Goal: Submit feedback/report problem

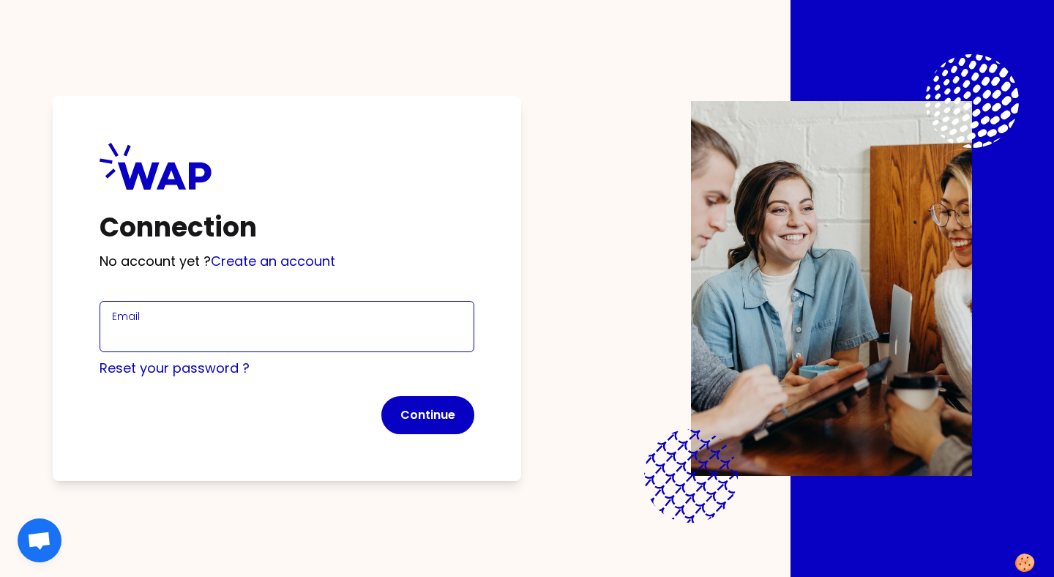
click at [337, 326] on input "Email" at bounding box center [287, 335] width 350 height 20
type input "[PERSON_NAME][EMAIL_ADDRESS][DOMAIN_NAME]"
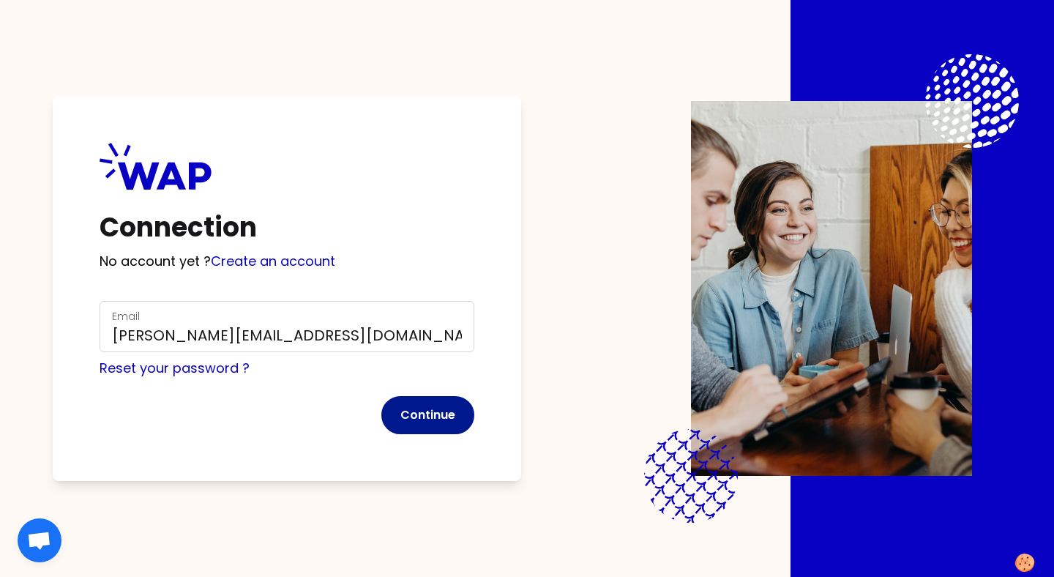
click at [432, 409] on button "Continue" at bounding box center [427, 415] width 93 height 38
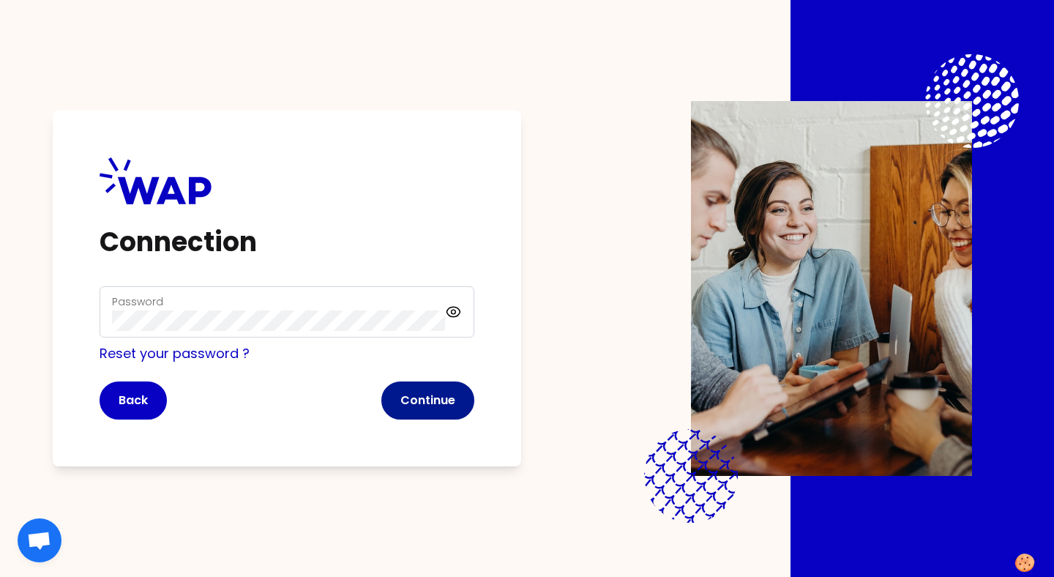
click at [432, 405] on button "Continue" at bounding box center [427, 400] width 93 height 38
